Goal: Communication & Community: Answer question/provide support

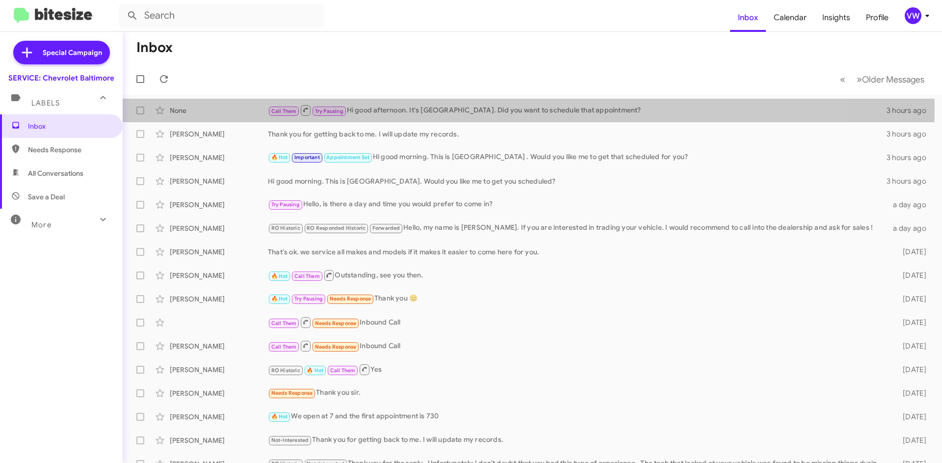
click at [392, 108] on div "Call Them Try Pausing Hi good afternoon. It's [GEOGRAPHIC_DATA]. Did you want t…" at bounding box center [577, 110] width 619 height 12
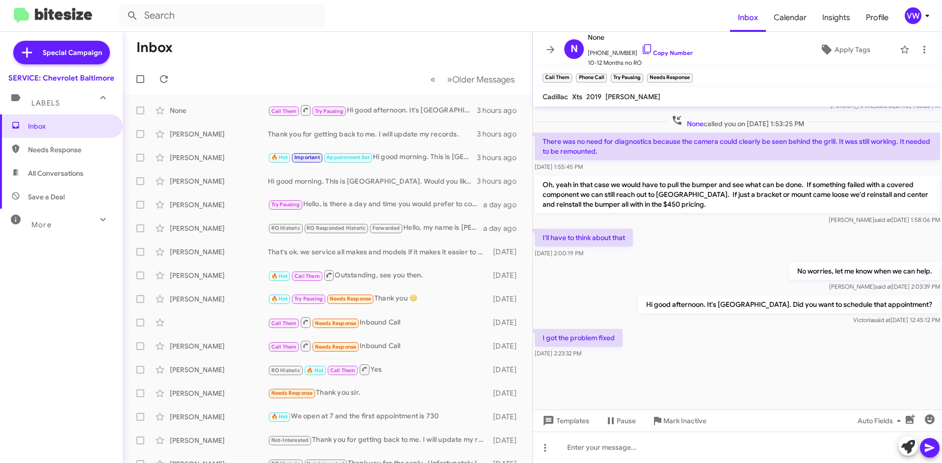
scroll to position [693, 0]
